Goal: Ask a question

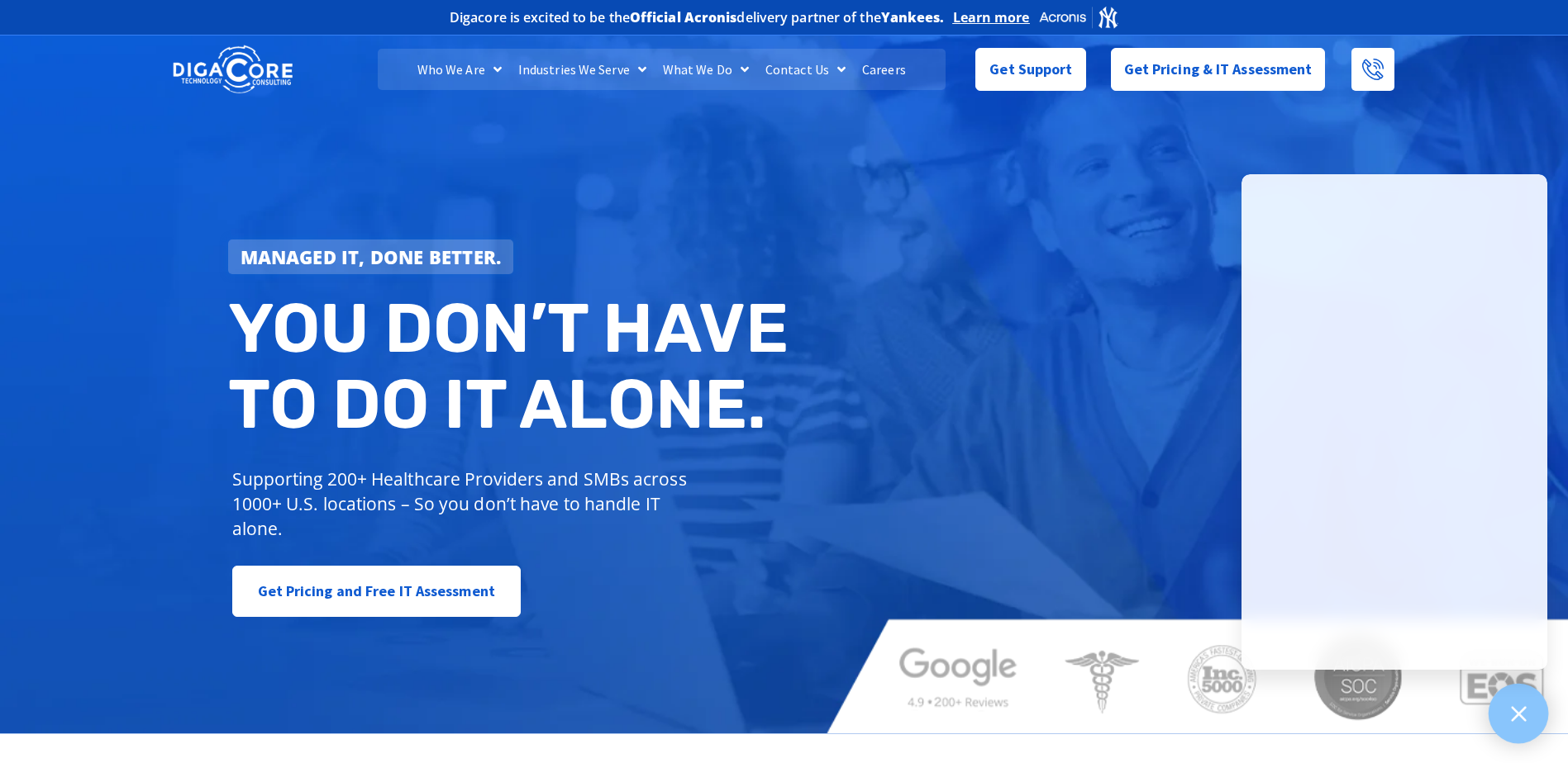
click at [1511, 704] on icon at bounding box center [1518, 714] width 22 height 22
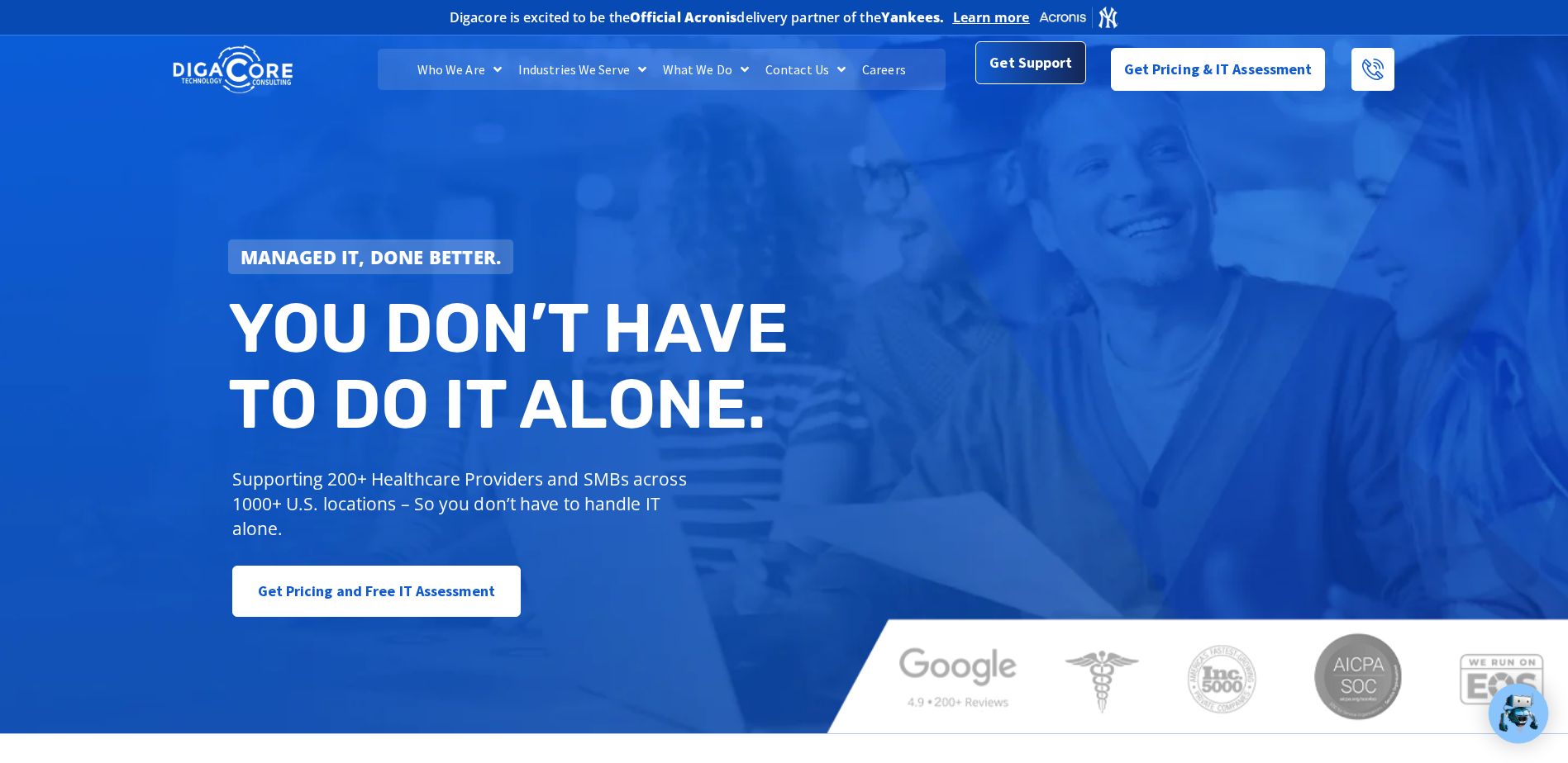
click at [1043, 73] on span "Get Support" at bounding box center [1030, 63] width 82 height 33
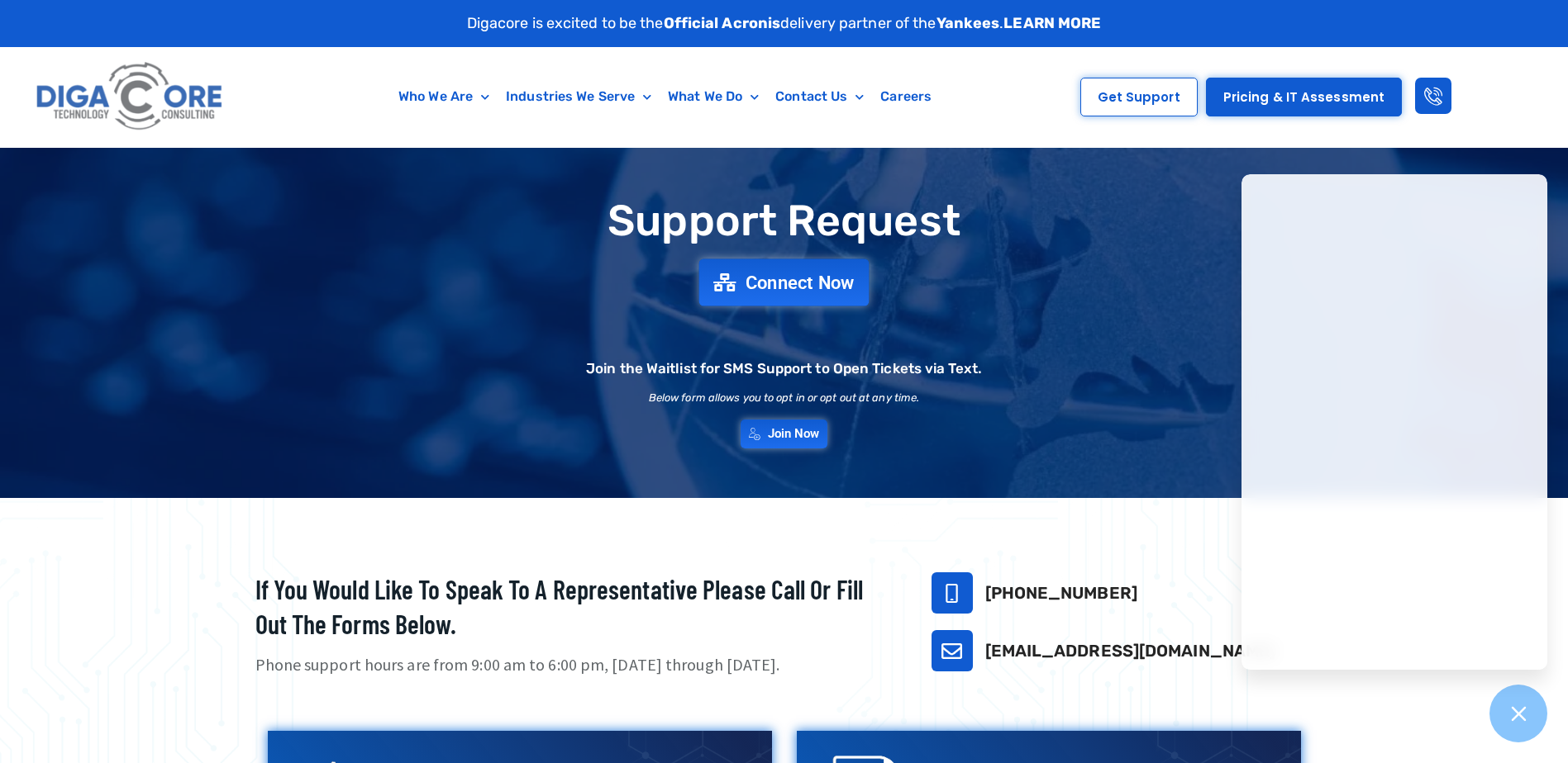
click at [789, 291] on span "Connect Now" at bounding box center [800, 282] width 109 height 19
